Goal: Task Accomplishment & Management: Manage account settings

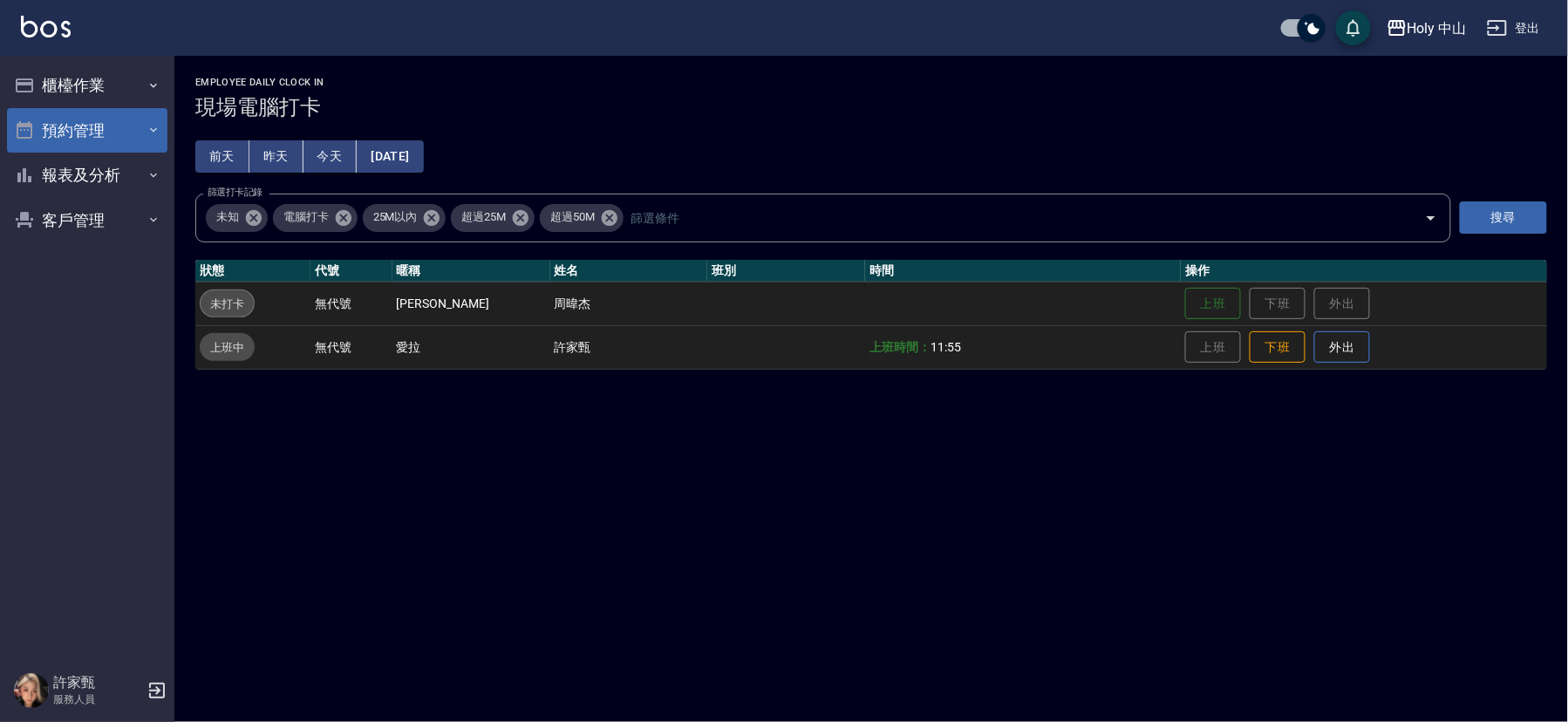
click at [123, 126] on button "預約管理" at bounding box center [87, 131] width 161 height 45
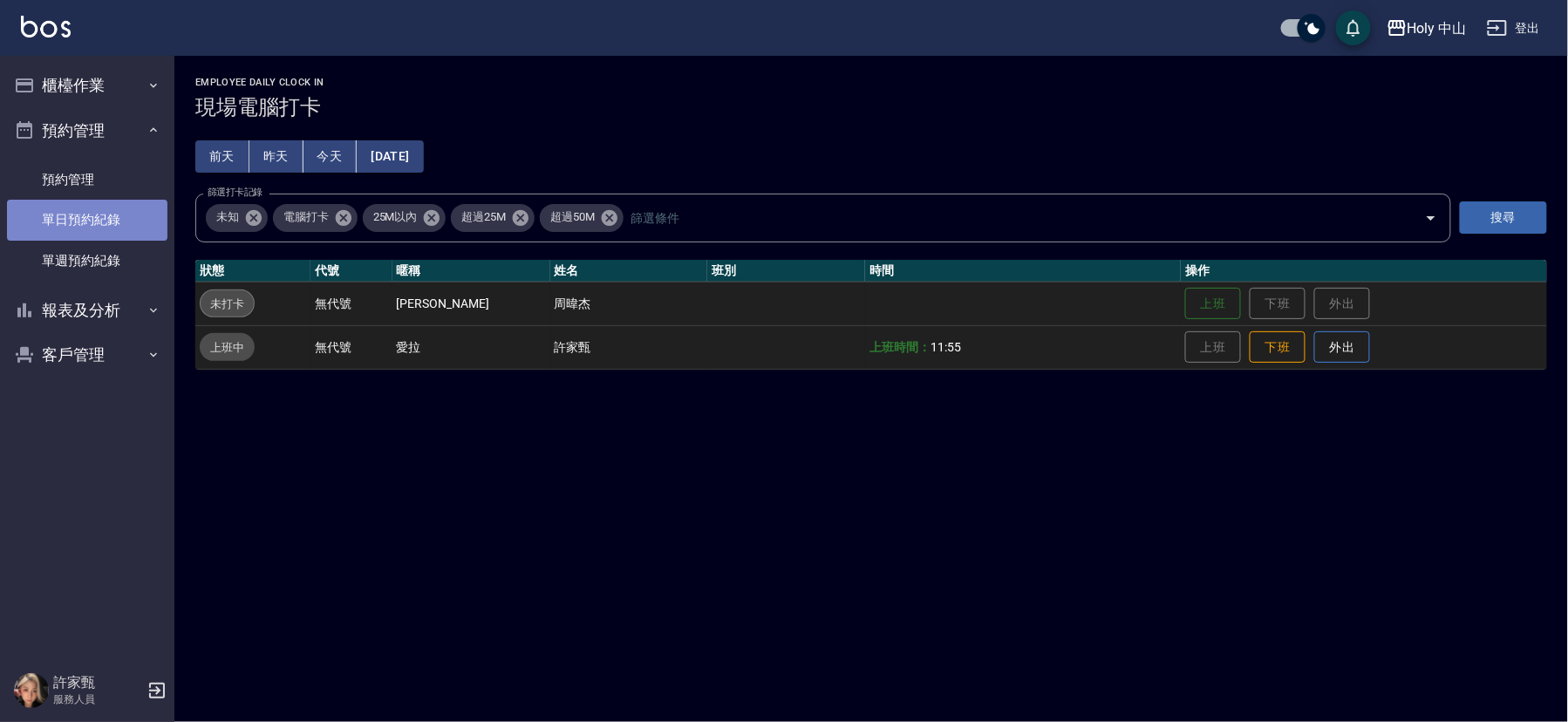
click at [103, 221] on link "單日預約紀錄" at bounding box center [87, 219] width 161 height 40
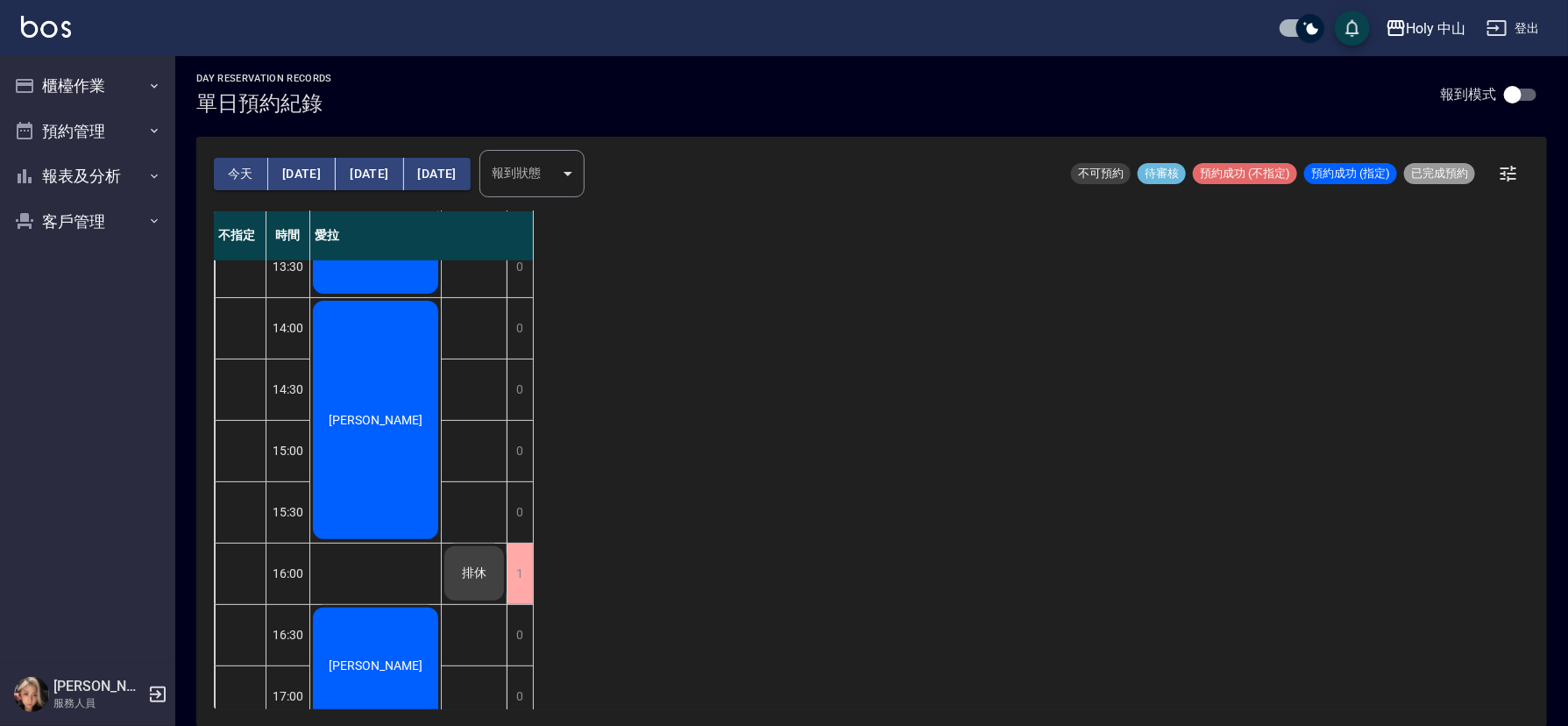
scroll to position [132, 0]
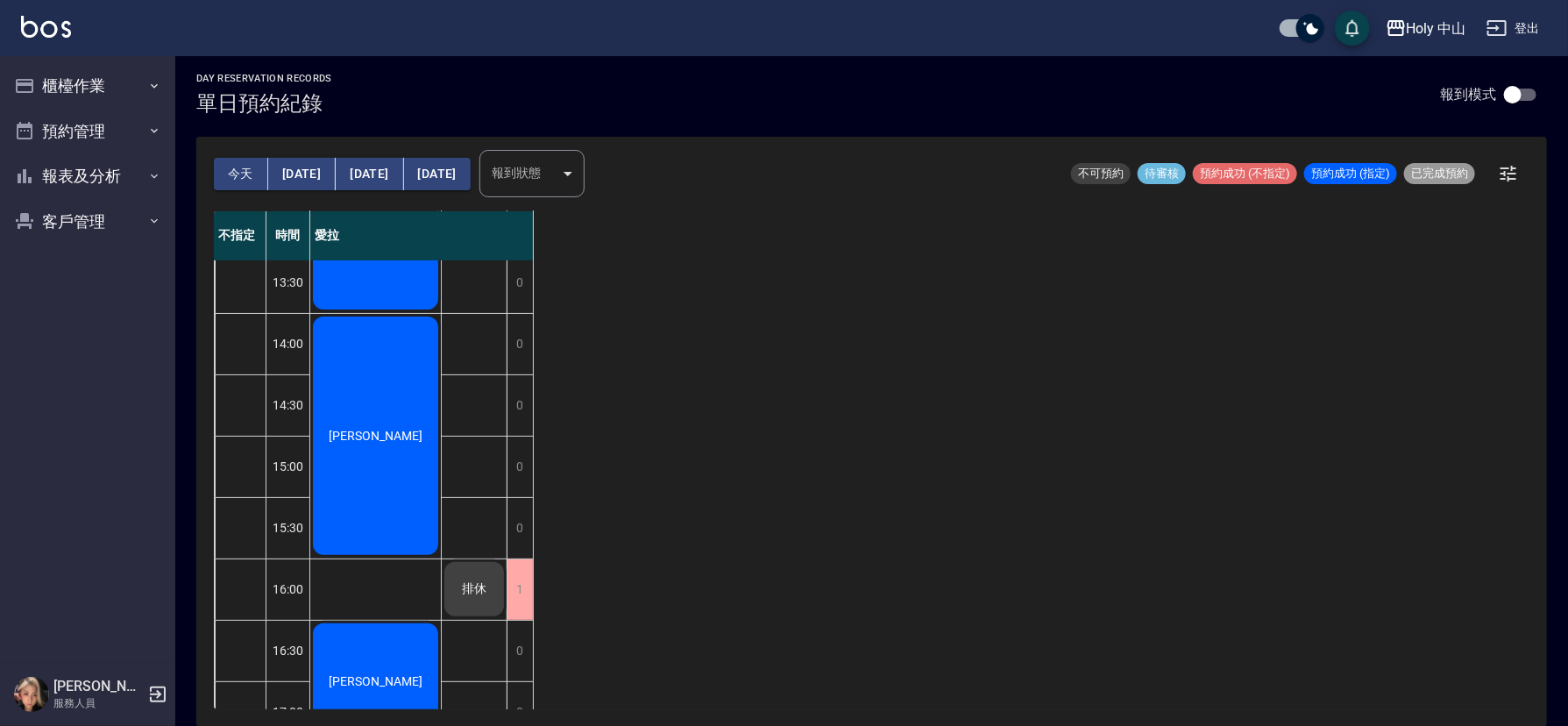
click at [302, 170] on button "[DATE]" at bounding box center [302, 174] width 67 height 33
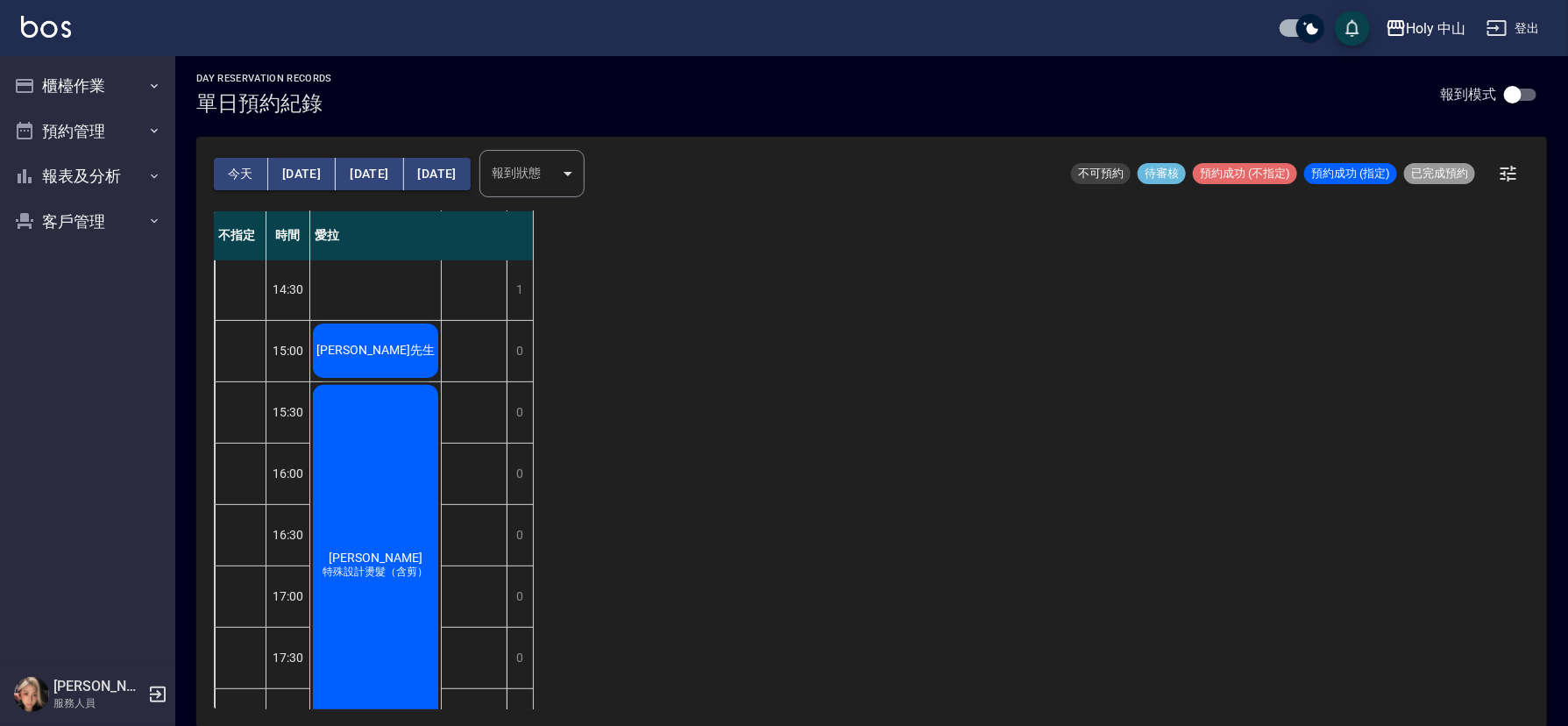
scroll to position [552, 0]
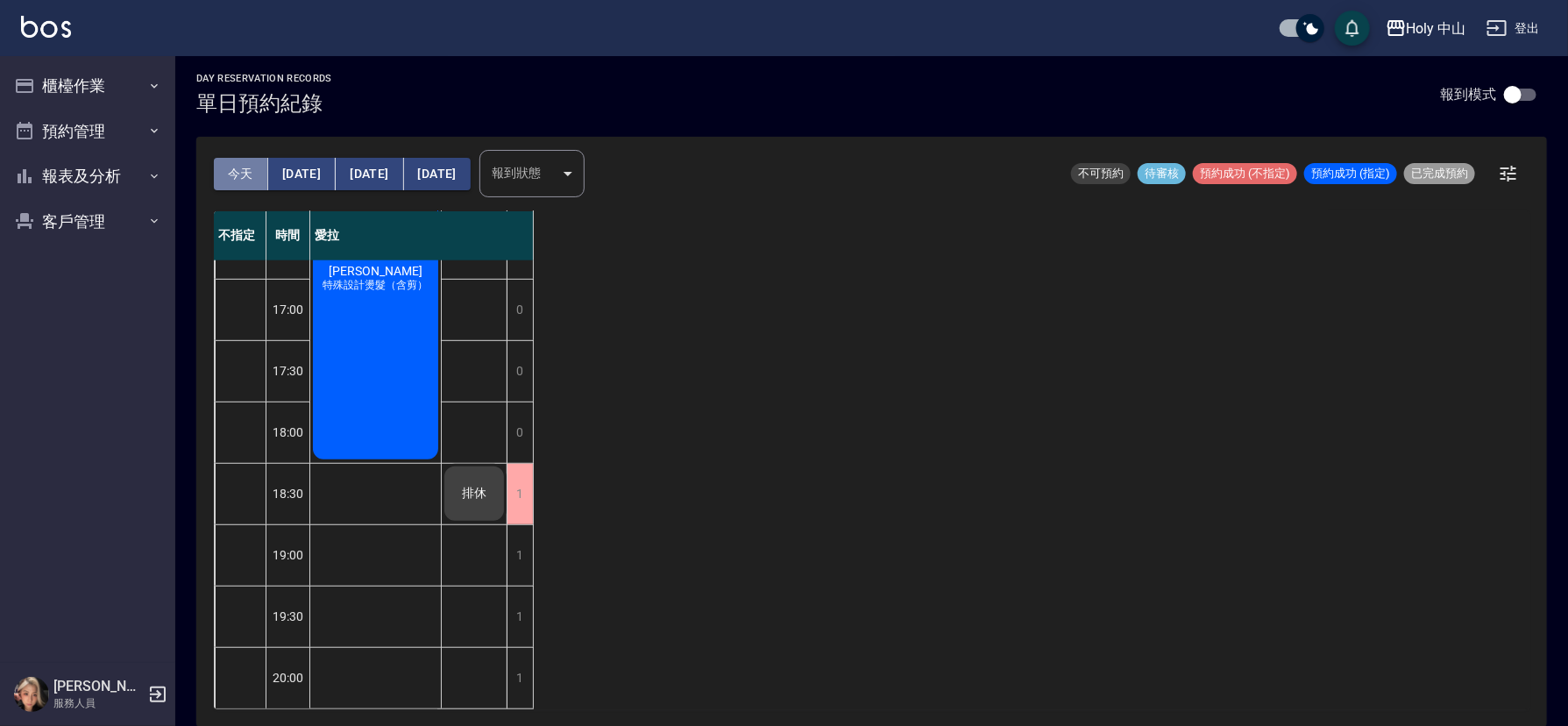
click at [243, 167] on button "今天" at bounding box center [241, 174] width 55 height 33
